Goal: Task Accomplishment & Management: Complete application form

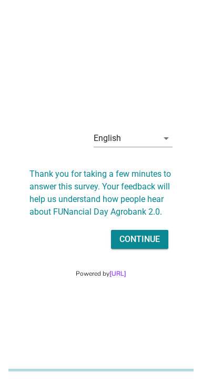
click at [151, 246] on div "Continue" at bounding box center [140, 239] width 41 height 13
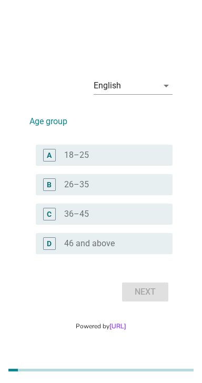
click at [117, 190] on div "radio_button_unchecked 26–35" at bounding box center [110, 185] width 92 height 11
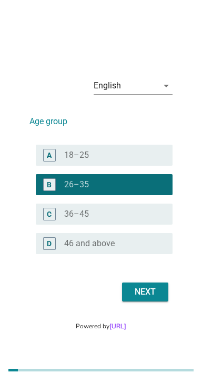
click at [151, 298] on div "Next" at bounding box center [145, 292] width 29 height 13
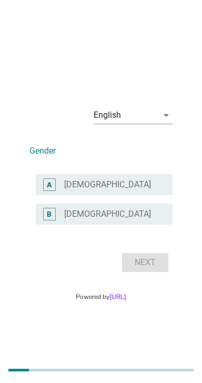
click at [138, 225] on div "B radio_button_unchecked Female" at bounding box center [104, 214] width 137 height 21
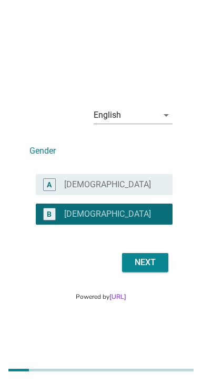
click at [163, 272] on button "Next" at bounding box center [145, 262] width 46 height 19
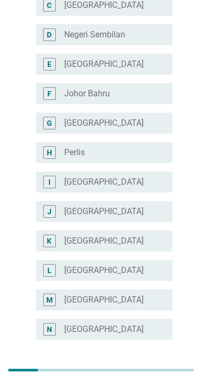
scroll to position [183, 0]
click at [138, 300] on div "radio_button_unchecked Sabah" at bounding box center [110, 299] width 92 height 11
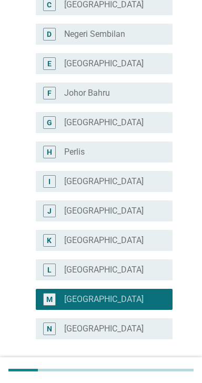
click at [152, 381] on div "Next" at bounding box center [145, 377] width 29 height 13
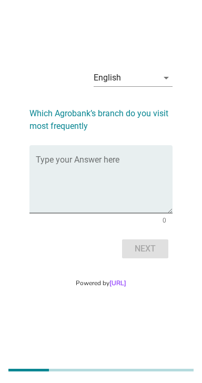
scroll to position [0, 0]
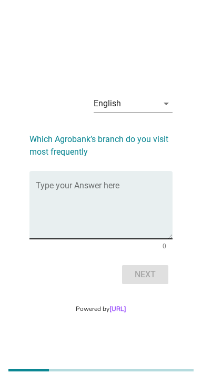
click at [108, 230] on textarea "Type your Answer here" at bounding box center [104, 211] width 137 height 55
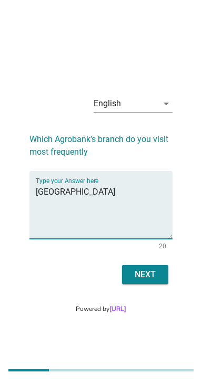
click at [81, 205] on textarea "Agrobank gaya Street" at bounding box center [104, 211] width 137 height 55
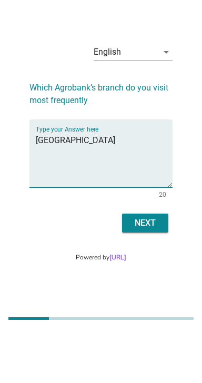
type textarea "Agrobank Gaya Street"
click at [146, 284] on button "Next" at bounding box center [145, 274] width 46 height 19
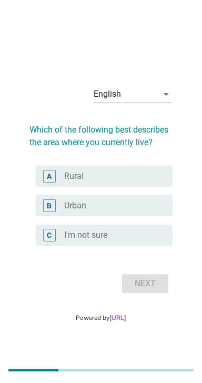
click at [114, 211] on div "radio_button_unchecked Urban" at bounding box center [110, 206] width 92 height 11
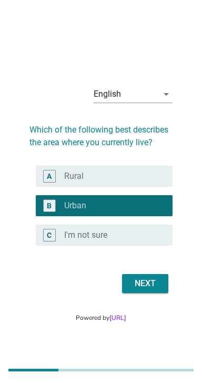
click at [153, 290] on div "Next" at bounding box center [145, 283] width 29 height 13
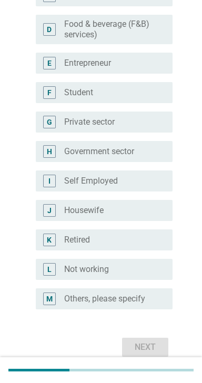
scroll to position [198, 0]
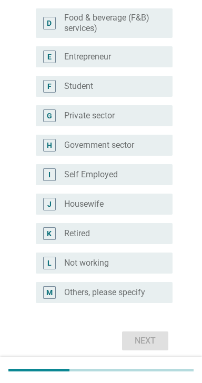
click at [97, 177] on label "Self Employed" at bounding box center [91, 175] width 54 height 11
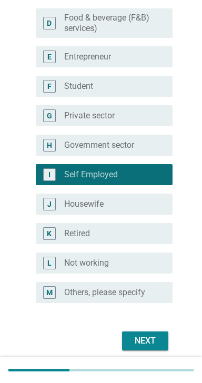
click at [149, 338] on div "Next" at bounding box center [145, 341] width 29 height 13
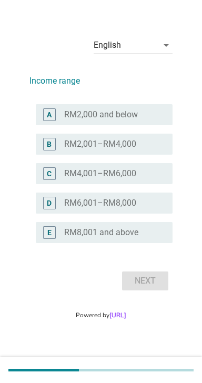
scroll to position [0, 0]
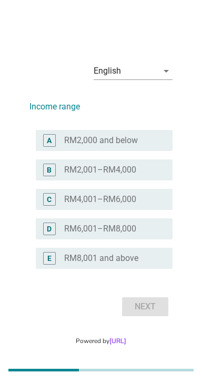
click at [119, 146] on label "RM2,000 and below" at bounding box center [101, 140] width 74 height 11
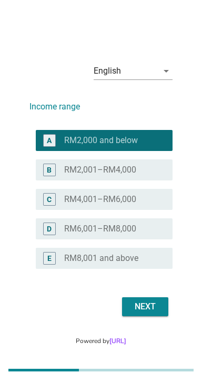
click at [155, 313] on div "Next" at bounding box center [145, 307] width 29 height 13
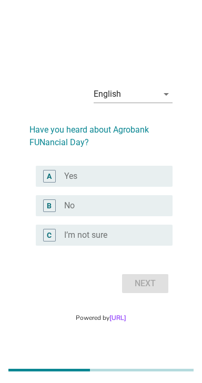
click at [74, 211] on label "No" at bounding box center [69, 206] width 11 height 11
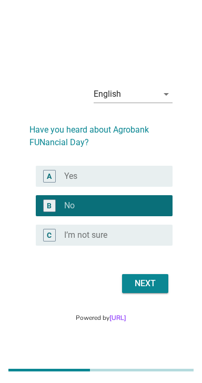
click at [153, 290] on div "Next" at bounding box center [145, 283] width 29 height 13
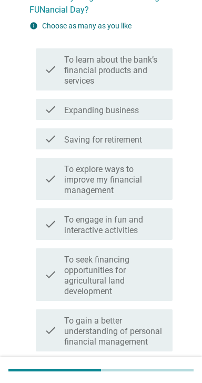
scroll to position [97, 0]
click at [76, 144] on label "Saving for retirement" at bounding box center [103, 140] width 78 height 11
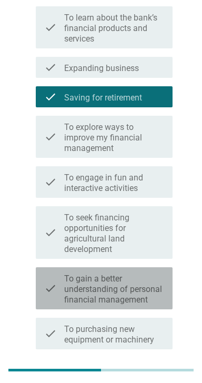
scroll to position [137, 0]
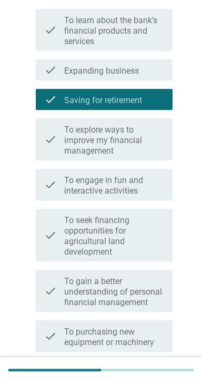
click at [136, 74] on label "Expanding business" at bounding box center [101, 71] width 75 height 11
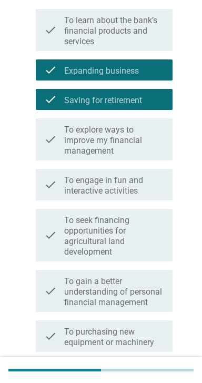
click at [106, 99] on label "Saving for retirement" at bounding box center [103, 100] width 78 height 11
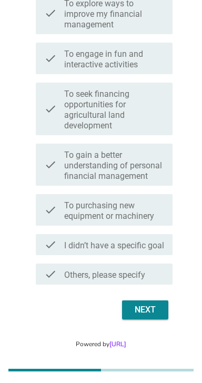
scroll to position [263, 0]
click at [152, 317] on div "Next" at bounding box center [145, 310] width 29 height 13
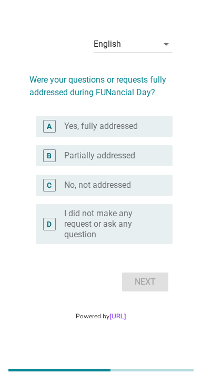
scroll to position [0, 0]
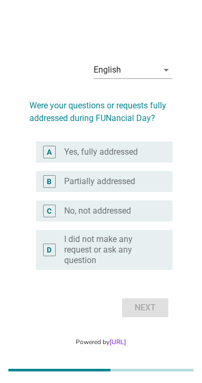
click at [135, 187] on label "Partially addressed" at bounding box center [99, 181] width 71 height 11
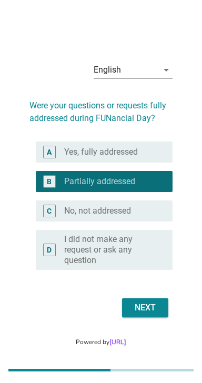
click at [154, 314] on div "Next" at bounding box center [145, 308] width 29 height 13
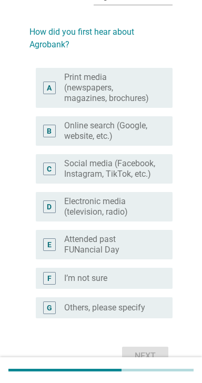
scroll to position [64, 0]
click at [116, 310] on label "Others, please specify" at bounding box center [104, 307] width 81 height 11
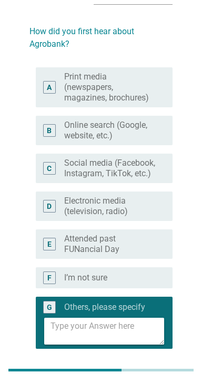
click at [118, 329] on textarea at bounding box center [108, 331] width 114 height 27
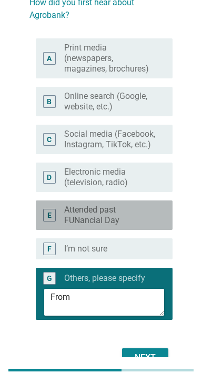
scroll to position [130, 0]
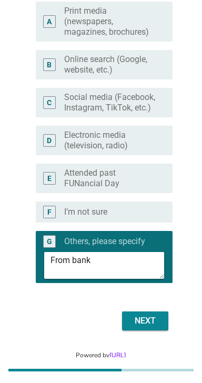
click at [73, 258] on textarea "From bank" at bounding box center [108, 265] width 114 height 27
click at [132, 259] on textarea "From agrobank" at bounding box center [108, 265] width 114 height 27
type textarea "From agrobank"
click at [187, 215] on div "English arrow_drop_down How did you first hear about Agrobank? A radio_button_u…" at bounding box center [101, 123] width 177 height 454
click at [146, 318] on div "Next" at bounding box center [145, 321] width 29 height 13
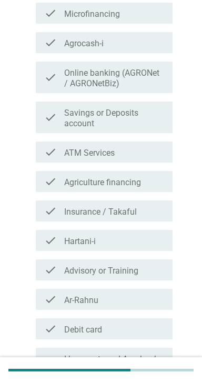
scroll to position [157, 0]
click at [108, 293] on div "check_box_outline_blank Ar-Rahnu" at bounding box center [114, 299] width 100 height 13
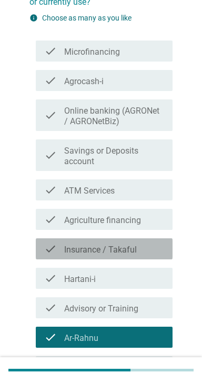
scroll to position [108, 0]
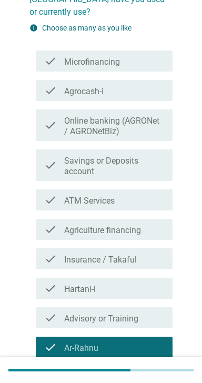
click at [138, 156] on label "Savings or Deposits account" at bounding box center [114, 166] width 100 height 21
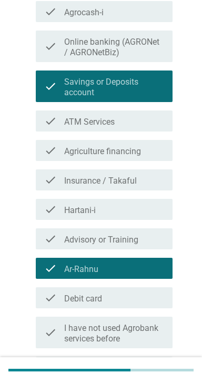
scroll to position [257, 0]
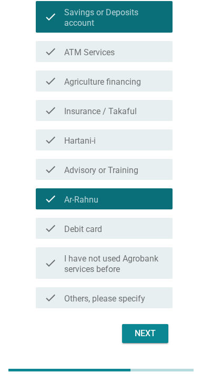
click at [151, 327] on div "Next" at bounding box center [145, 333] width 29 height 13
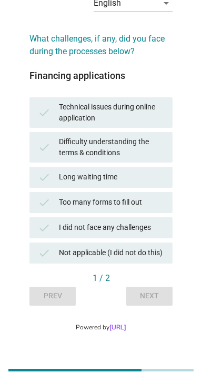
scroll to position [0, 0]
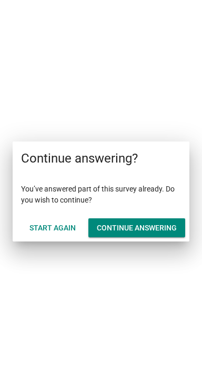
click at [153, 225] on div "Continue answering" at bounding box center [137, 228] width 80 height 11
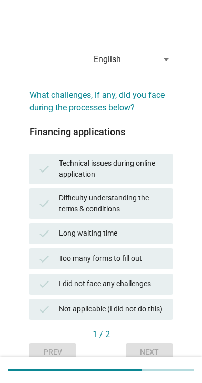
click at [122, 232] on div "Long waiting time" at bounding box center [111, 233] width 105 height 13
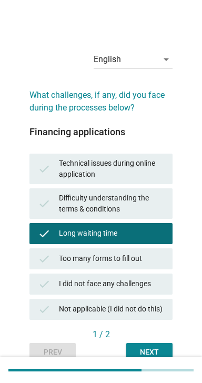
click at [155, 356] on div "Next" at bounding box center [149, 352] width 29 height 11
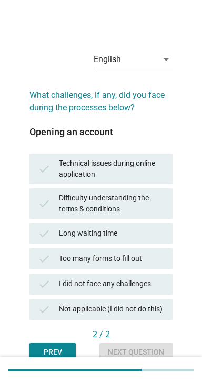
click at [133, 284] on div "I did not face any challenges" at bounding box center [111, 284] width 105 height 13
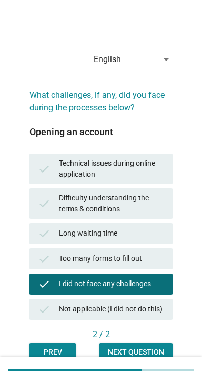
click at [150, 359] on div at bounding box center [101, 370] width 202 height 26
click at [150, 346] on button "Next question" at bounding box center [135, 352] width 73 height 19
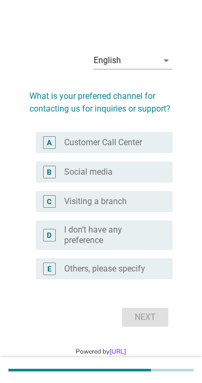
click at [141, 148] on label "Customer Call Center" at bounding box center [103, 142] width 78 height 11
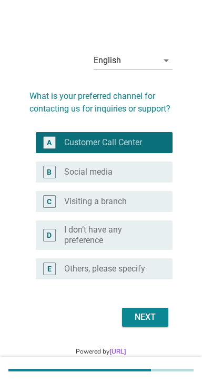
click at [153, 324] on div "Next" at bounding box center [145, 317] width 29 height 13
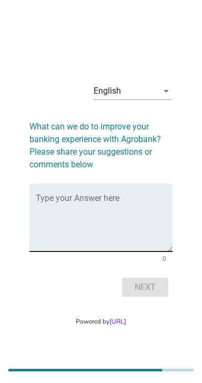
click at [104, 233] on textarea "Type your Answer here" at bounding box center [104, 223] width 137 height 55
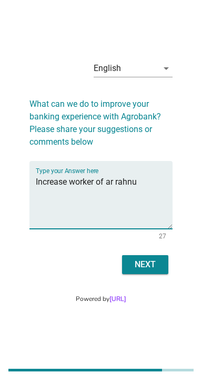
scroll to position [26, 0]
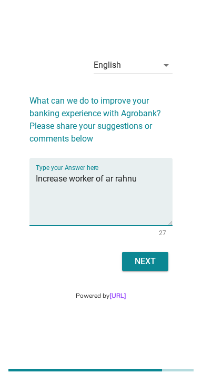
click at [156, 190] on textarea "Increase worker of ar rahnu" at bounding box center [104, 198] width 137 height 55
type textarea "Increase worker of ar rahnu"
click at [175, 136] on div "English arrow_drop_down What can we do to improve your banking experience with …" at bounding box center [101, 161] width 160 height 243
click at [149, 268] on div "Next" at bounding box center [145, 261] width 29 height 13
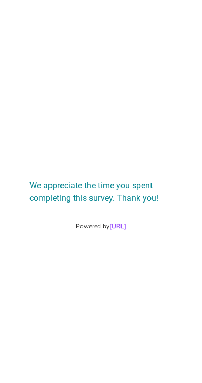
scroll to position [0, 0]
click at [167, 271] on div "We appreciate the time you spent completing this survey. Thank you! Powered by …" at bounding box center [101, 191] width 202 height 383
click at [134, 194] on h2 "We appreciate the time you spent completing this survey. Thank you!" at bounding box center [100, 187] width 143 height 36
click at [153, 213] on div "We appreciate the time you spent completing this survey. Thank you!" at bounding box center [101, 187] width 160 height 53
